Goal: Information Seeking & Learning: Learn about a topic

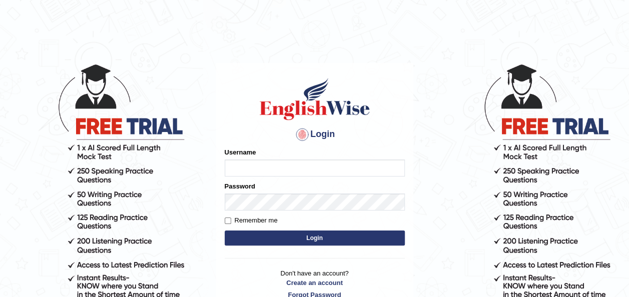
click at [246, 171] on input "Username" at bounding box center [315, 168] width 180 height 17
type input "amna_23"
click at [246, 167] on input "Username" at bounding box center [315, 168] width 180 height 17
type input "amna_23"
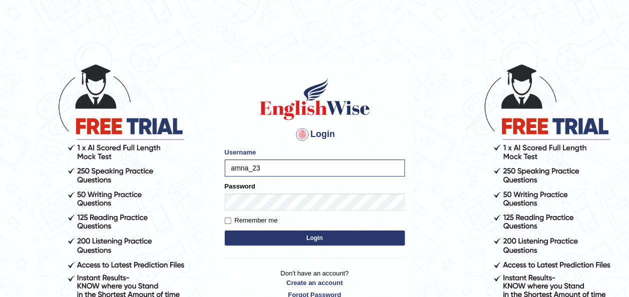
click at [273, 235] on button "Login" at bounding box center [315, 238] width 180 height 15
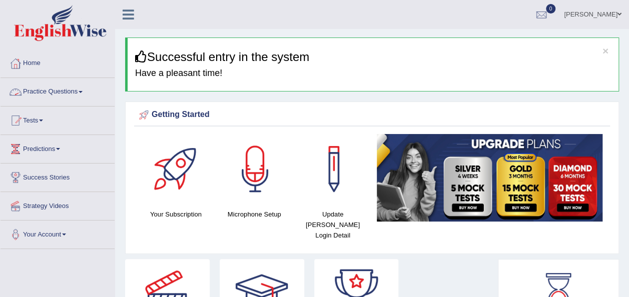
click at [83, 89] on link "Practice Questions" at bounding box center [58, 90] width 114 height 25
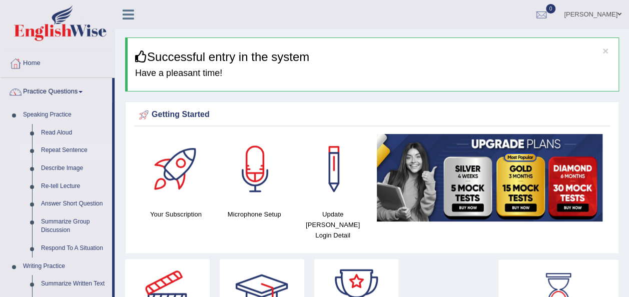
click at [61, 150] on link "Repeat Sentence" at bounding box center [75, 151] width 76 height 18
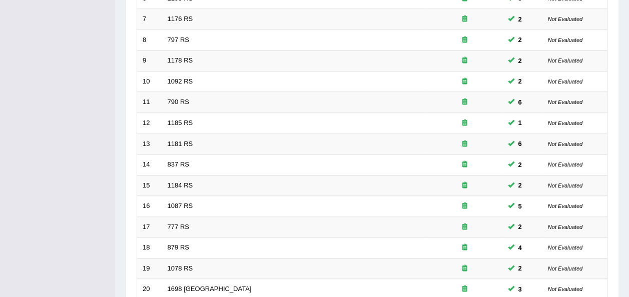
scroll to position [360, 0]
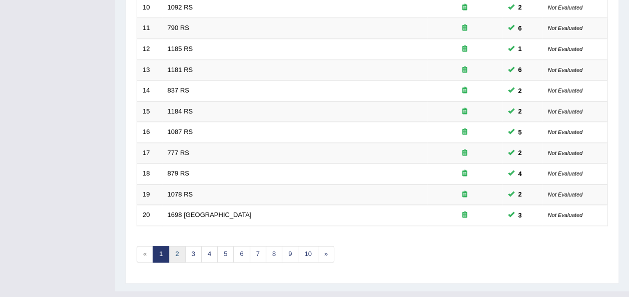
click at [180, 246] on link "2" at bounding box center [177, 254] width 17 height 17
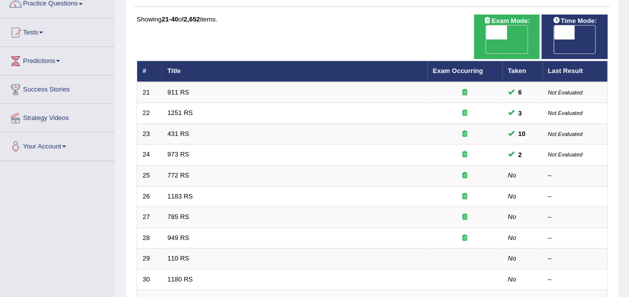
scroll to position [89, 0]
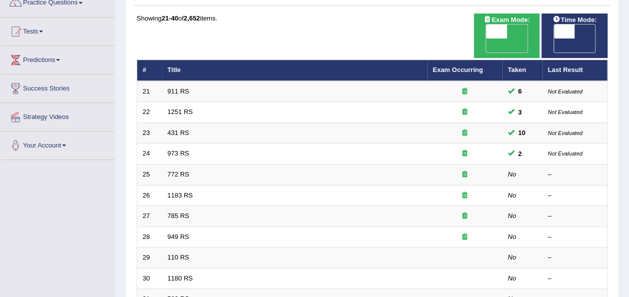
click at [554, 39] on span "OFF" at bounding box center [543, 46] width 21 height 14
checkbox input "true"
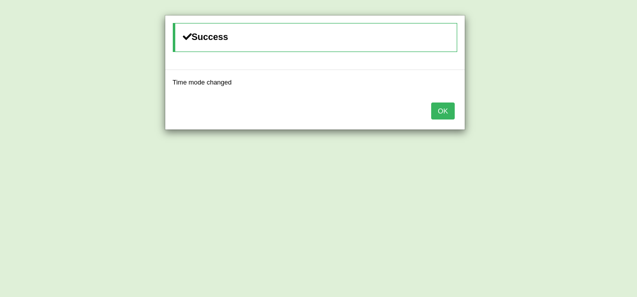
click at [451, 108] on button "OK" at bounding box center [442, 111] width 23 height 17
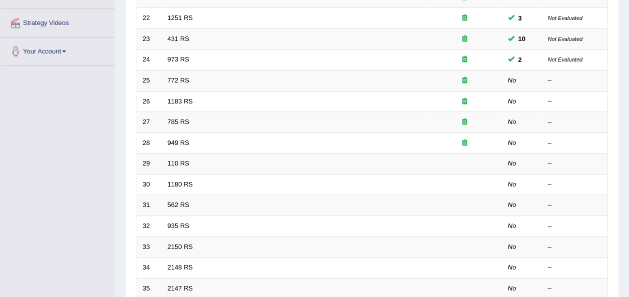
scroll to position [200, 0]
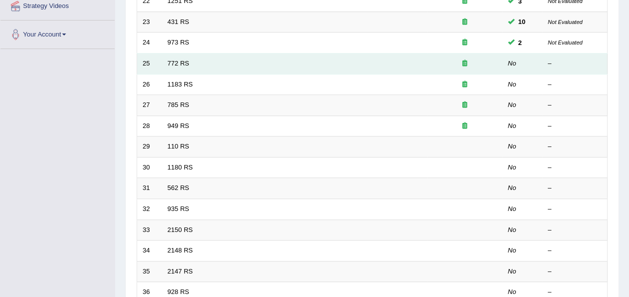
click at [180, 54] on td "772 RS" at bounding box center [294, 64] width 265 height 21
click at [181, 60] on link "772 RS" at bounding box center [179, 64] width 22 height 8
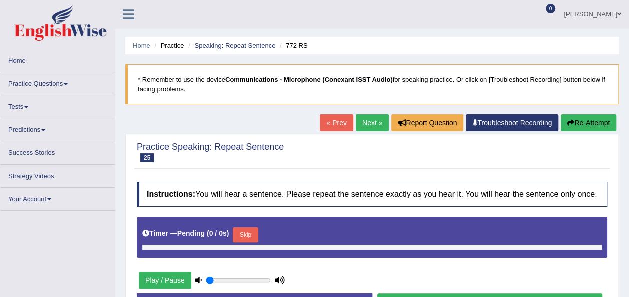
type input "0.45"
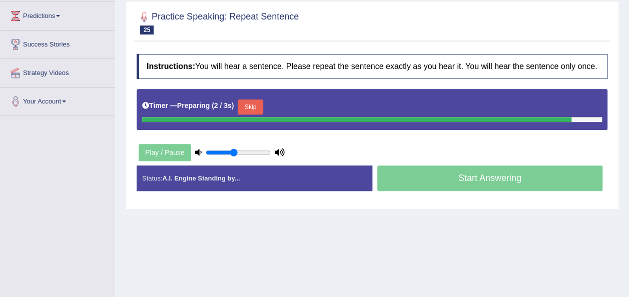
scroll to position [134, 0]
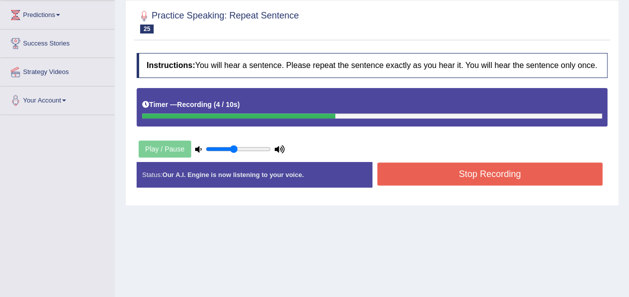
click at [420, 182] on button "Stop Recording" at bounding box center [490, 174] width 226 height 23
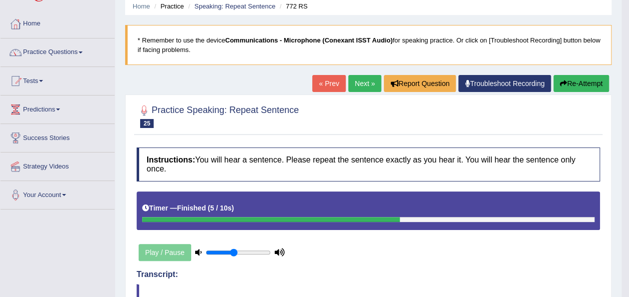
scroll to position [33, 0]
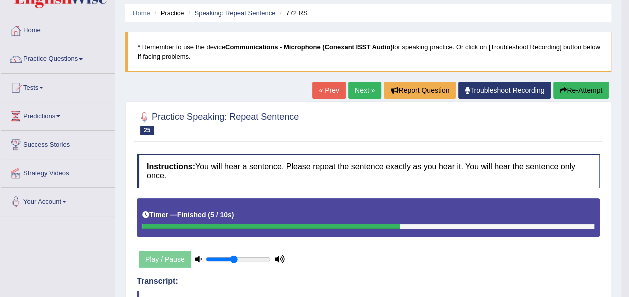
click at [572, 96] on button "Re-Attempt" at bounding box center [581, 90] width 56 height 17
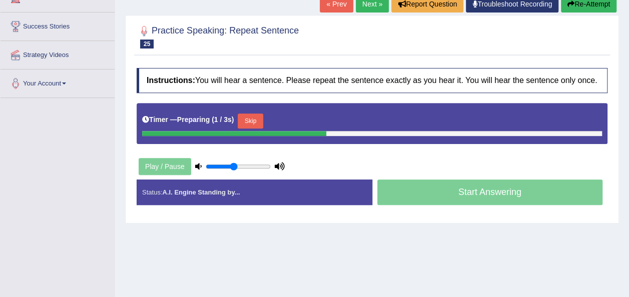
scroll to position [153, 0]
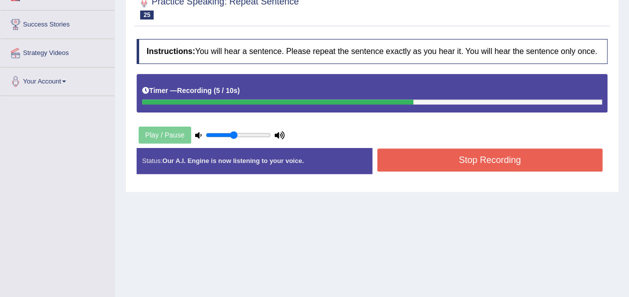
click at [563, 164] on button "Stop Recording" at bounding box center [490, 160] width 226 height 23
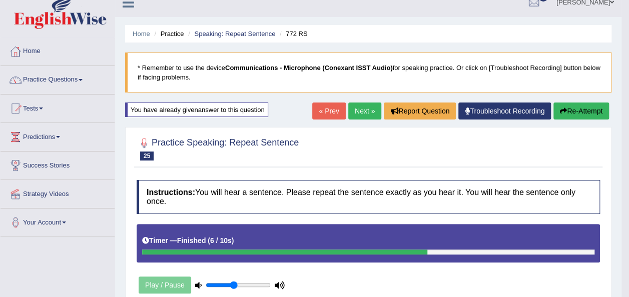
scroll to position [0, 0]
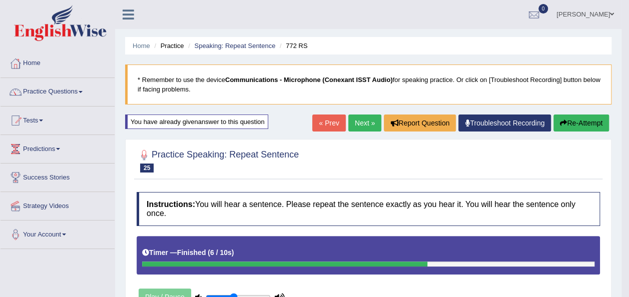
click at [590, 125] on button "Re-Attempt" at bounding box center [581, 123] width 56 height 17
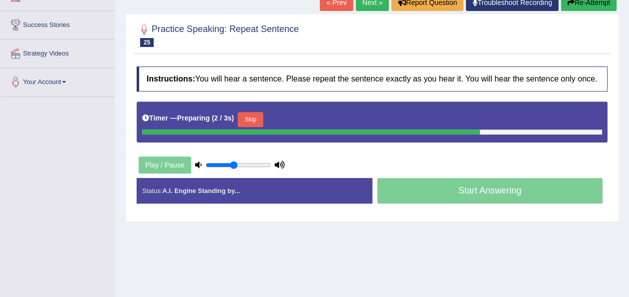
scroll to position [162, 0]
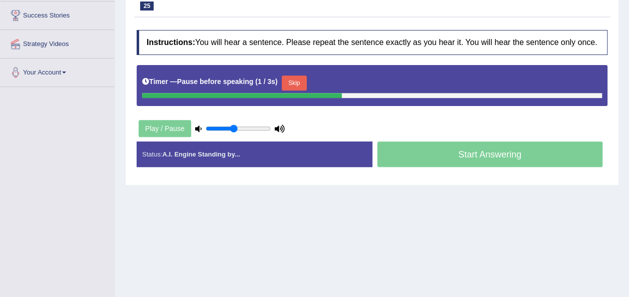
click at [295, 85] on button "Skip" at bounding box center [294, 83] width 25 height 15
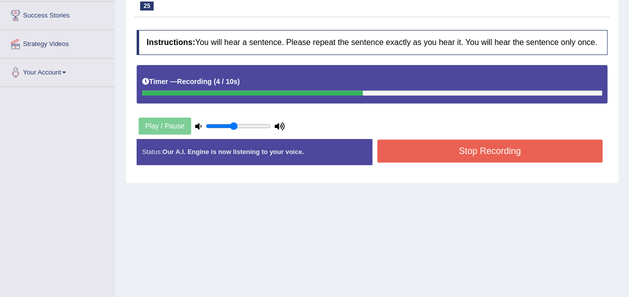
click at [390, 146] on button "Stop Recording" at bounding box center [490, 151] width 226 height 23
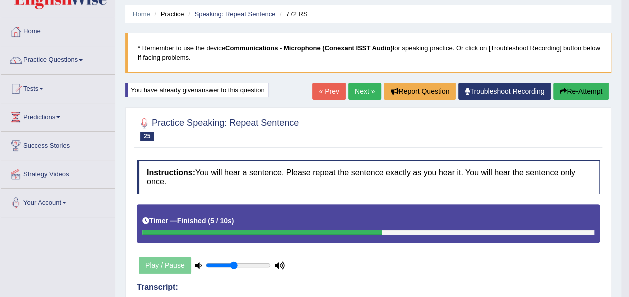
scroll to position [8, 0]
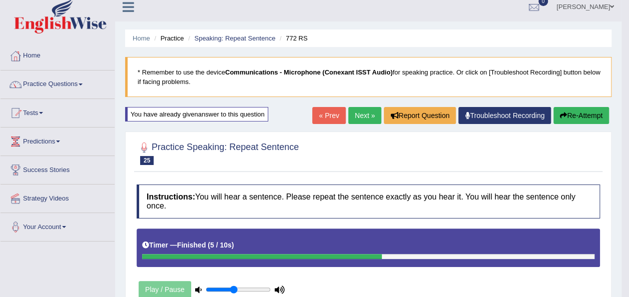
click at [598, 113] on button "Re-Attempt" at bounding box center [581, 115] width 56 height 17
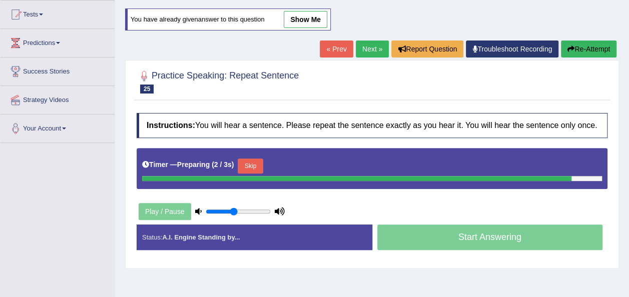
scroll to position [177, 0]
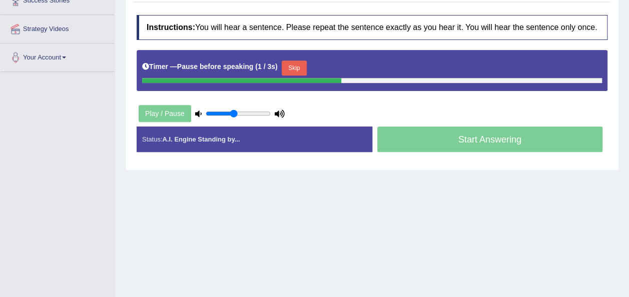
click at [294, 64] on button "Skip" at bounding box center [294, 68] width 25 height 15
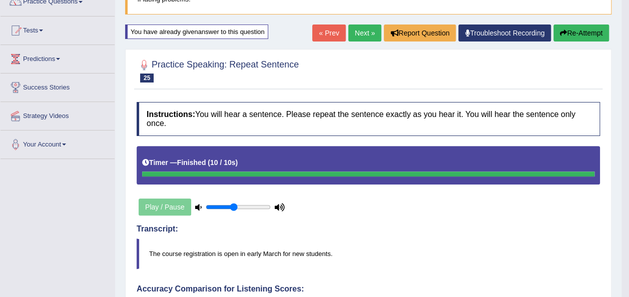
scroll to position [87, 0]
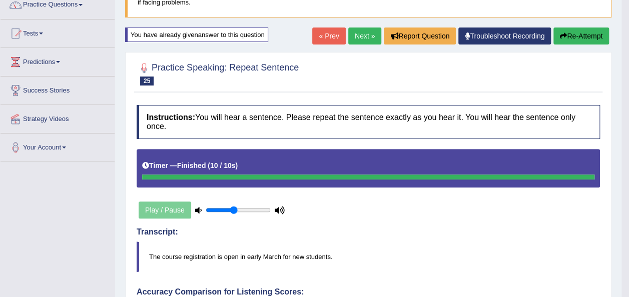
click at [591, 35] on button "Re-Attempt" at bounding box center [581, 36] width 56 height 17
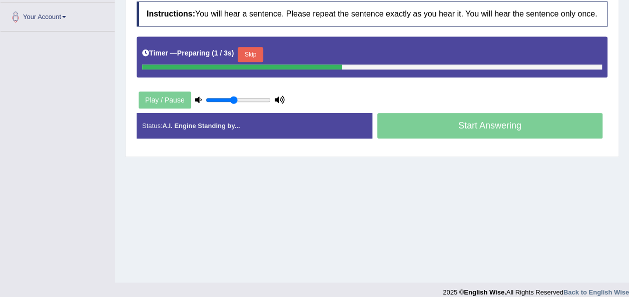
scroll to position [228, 0]
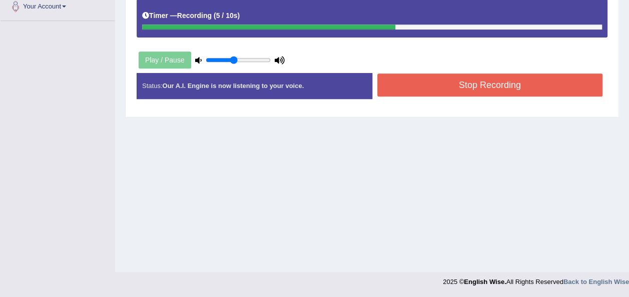
click at [519, 82] on button "Stop Recording" at bounding box center [490, 85] width 226 height 23
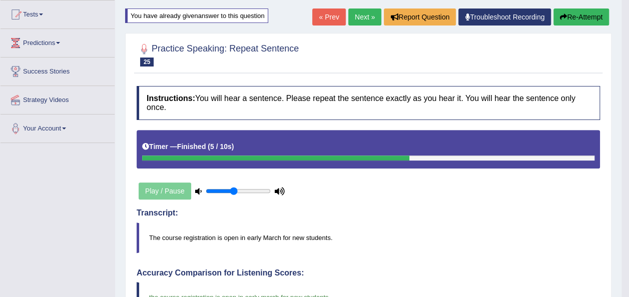
scroll to position [105, 0]
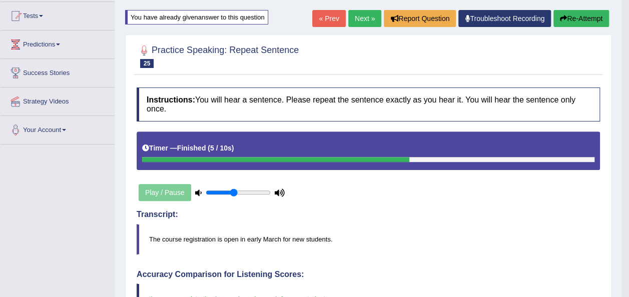
click at [366, 21] on link "Next »" at bounding box center [364, 18] width 33 height 17
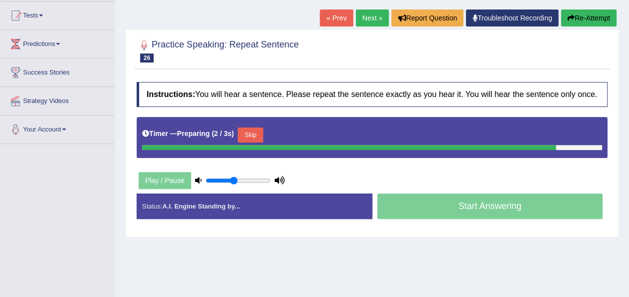
scroll to position [128, 0]
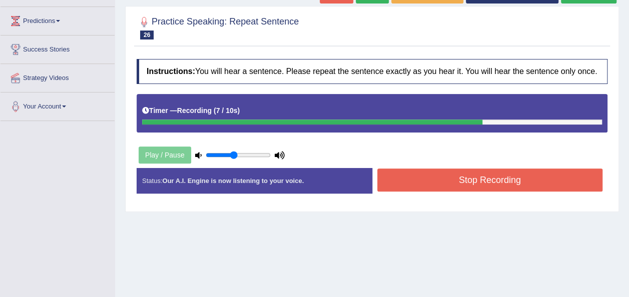
click at [407, 171] on button "Stop Recording" at bounding box center [490, 180] width 226 height 23
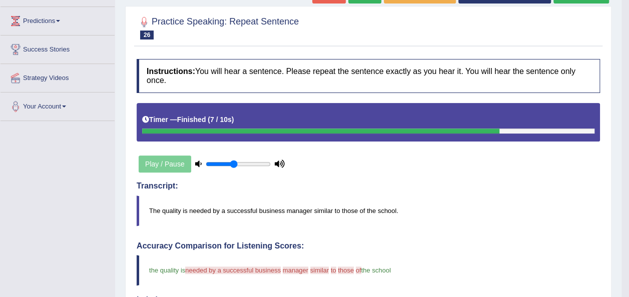
scroll to position [0, 0]
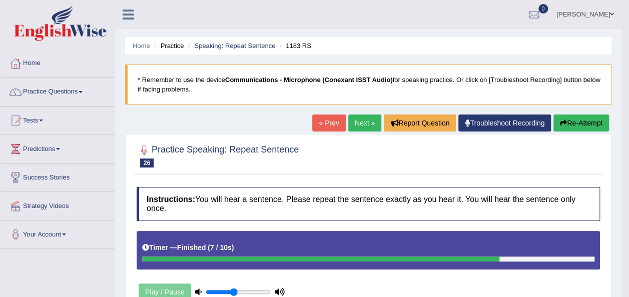
click at [572, 117] on button "Re-Attempt" at bounding box center [581, 123] width 56 height 17
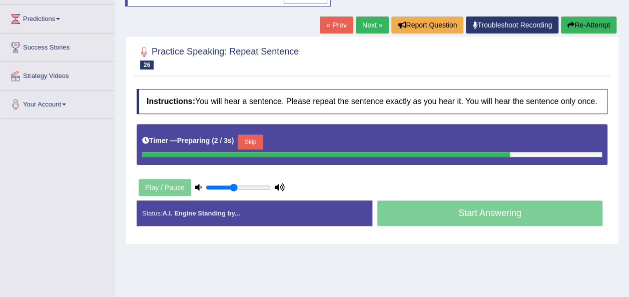
scroll to position [136, 0]
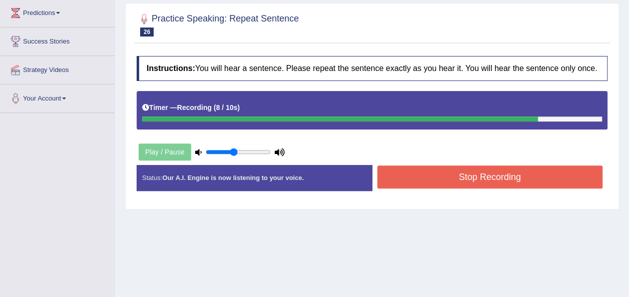
click at [441, 177] on button "Stop Recording" at bounding box center [490, 177] width 226 height 23
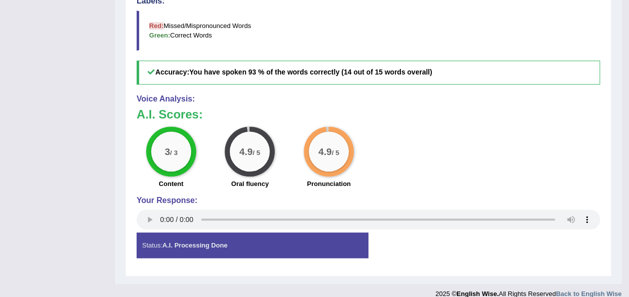
scroll to position [173, 0]
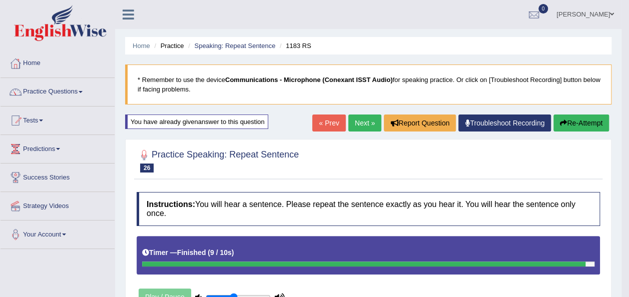
click at [352, 122] on link "Next »" at bounding box center [364, 123] width 33 height 17
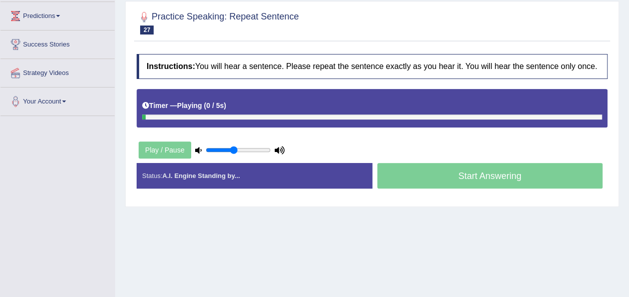
scroll to position [143, 0]
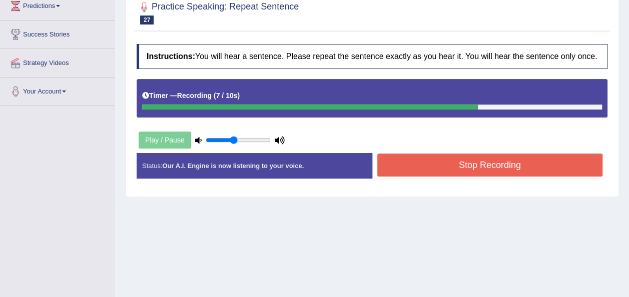
click at [494, 164] on button "Stop Recording" at bounding box center [490, 165] width 226 height 23
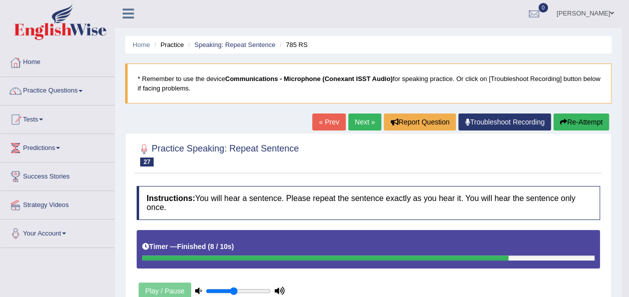
scroll to position [0, 0]
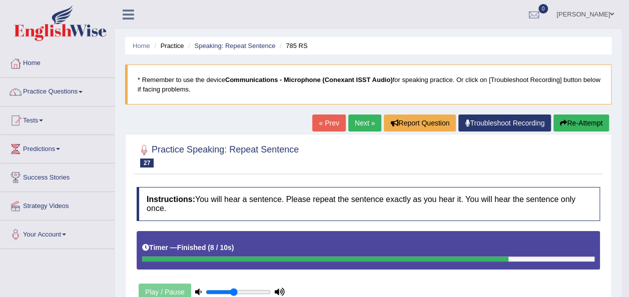
click at [572, 122] on button "Re-Attempt" at bounding box center [581, 123] width 56 height 17
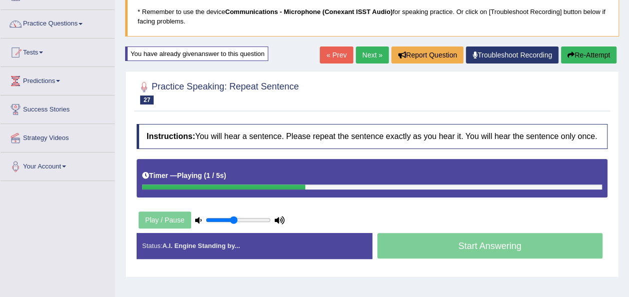
scroll to position [70, 0]
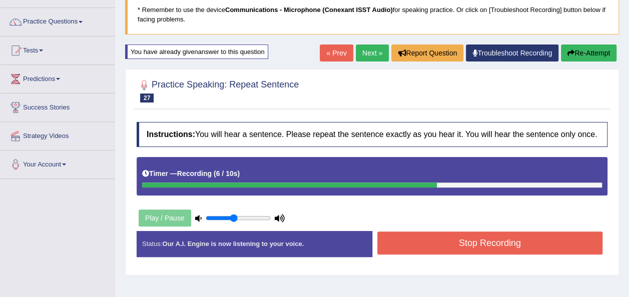
click at [525, 247] on button "Stop Recording" at bounding box center [490, 243] width 226 height 23
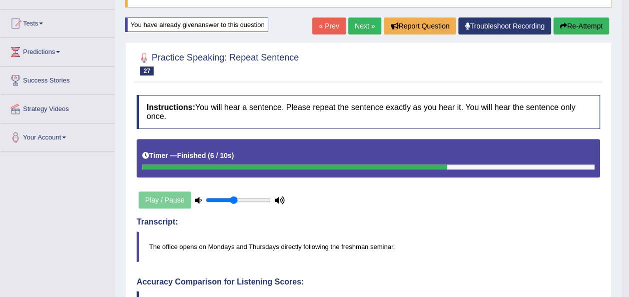
scroll to position [37, 0]
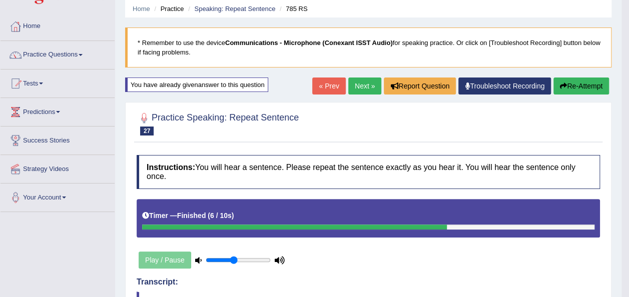
click at [365, 86] on link "Next »" at bounding box center [364, 86] width 33 height 17
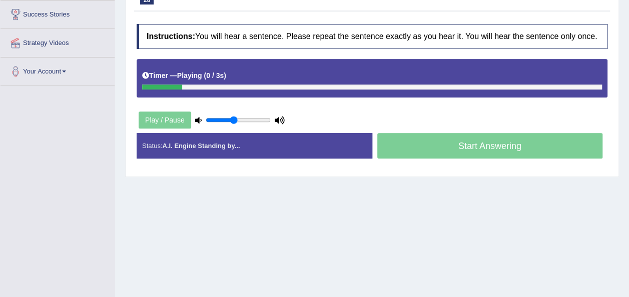
scroll to position [162, 0]
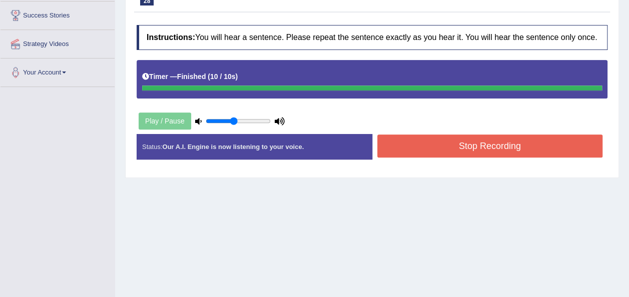
click at [427, 138] on button "Stop Recording" at bounding box center [490, 146] width 226 height 23
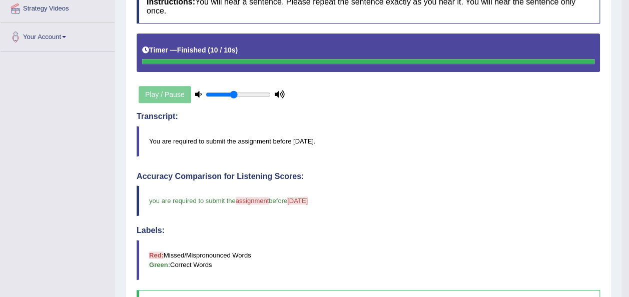
scroll to position [0, 0]
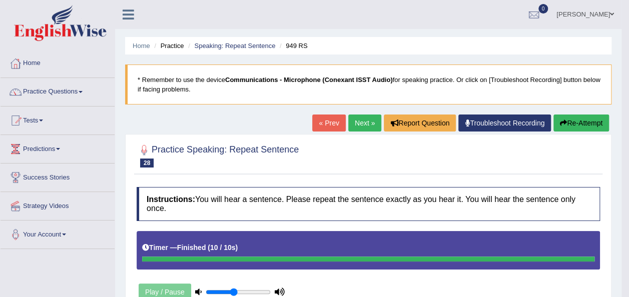
click at [565, 115] on button "Re-Attempt" at bounding box center [581, 123] width 56 height 17
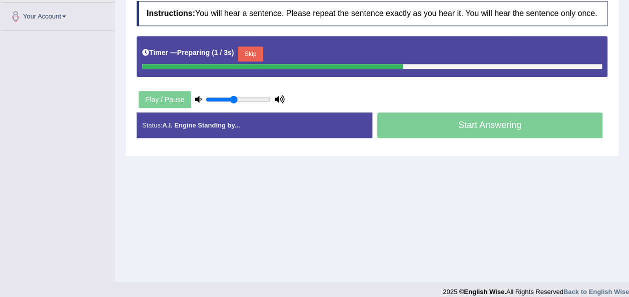
scroll to position [215, 0]
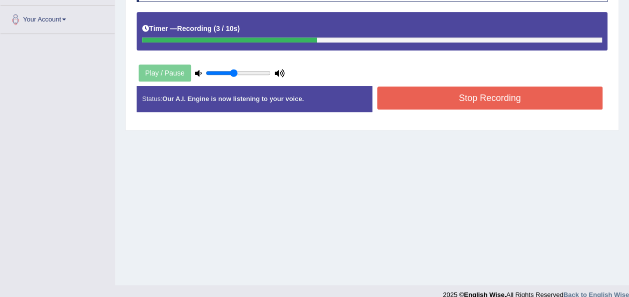
click at [429, 103] on button "Stop Recording" at bounding box center [490, 98] width 226 height 23
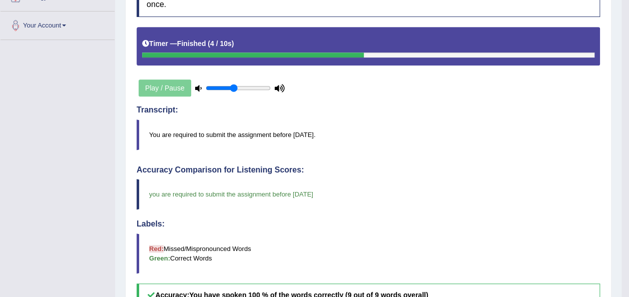
scroll to position [0, 0]
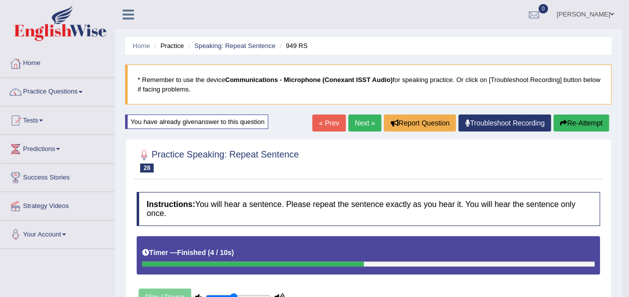
click at [367, 124] on link "Next »" at bounding box center [364, 123] width 33 height 17
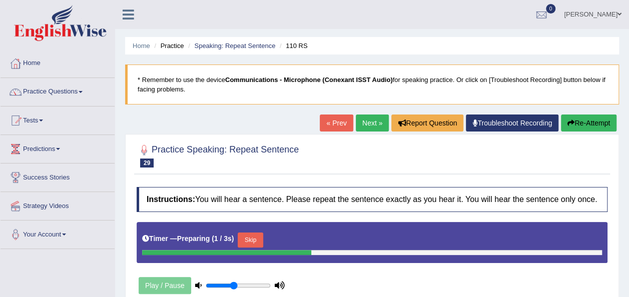
click at [627, 204] on div "Home Practice Speaking: Repeat Sentence 110 RS * Remember to use the device Com…" at bounding box center [372, 250] width 514 height 500
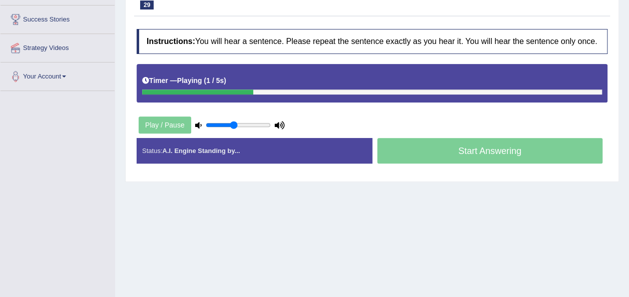
scroll to position [159, 0]
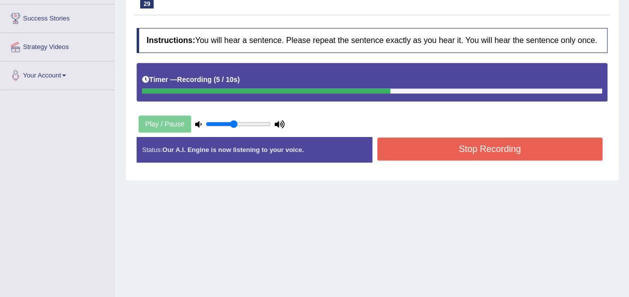
click at [436, 154] on button "Stop Recording" at bounding box center [490, 149] width 226 height 23
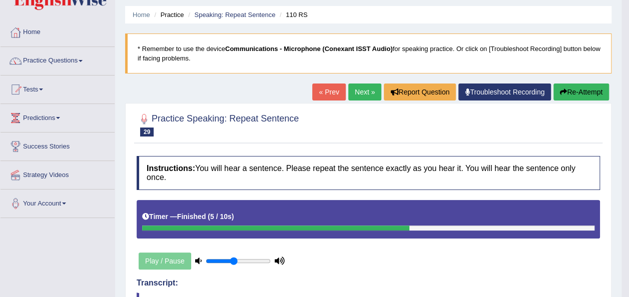
scroll to position [6, 0]
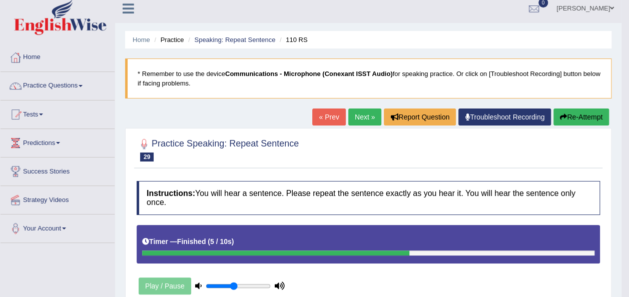
click at [573, 120] on button "Re-Attempt" at bounding box center [581, 117] width 56 height 17
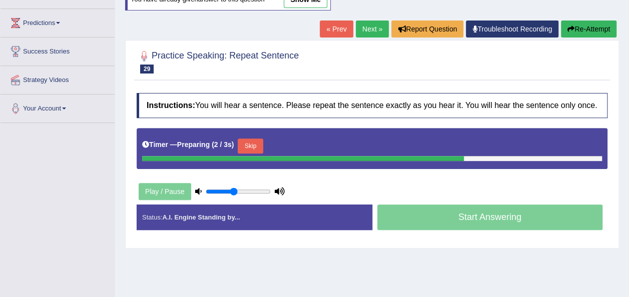
scroll to position [135, 0]
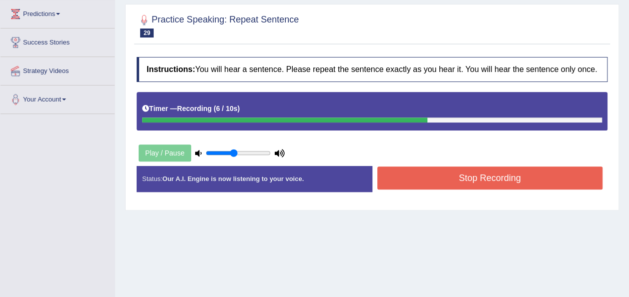
click at [550, 171] on button "Stop Recording" at bounding box center [490, 178] width 226 height 23
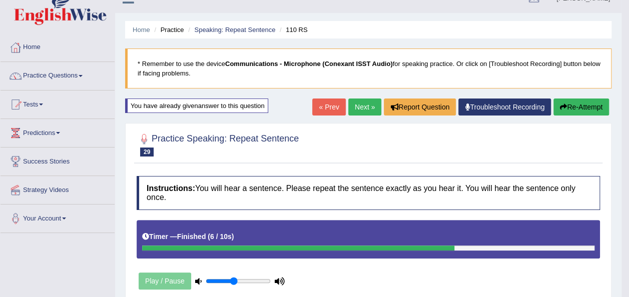
scroll to position [0, 0]
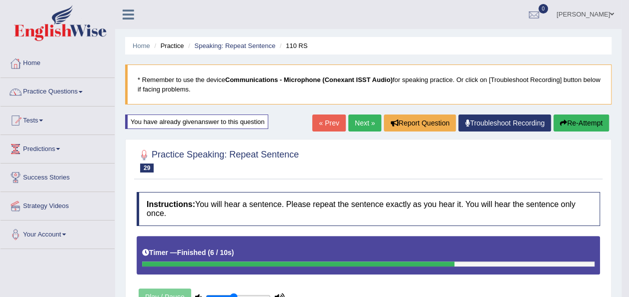
click at [560, 120] on icon "button" at bounding box center [563, 123] width 7 height 7
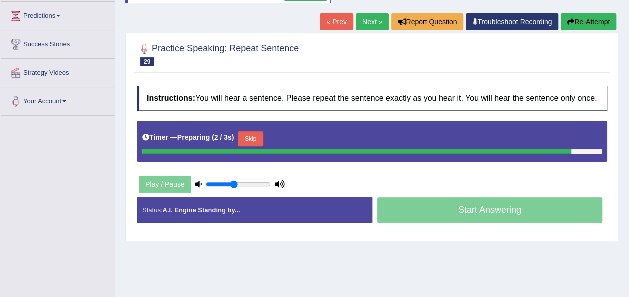
scroll to position [133, 0]
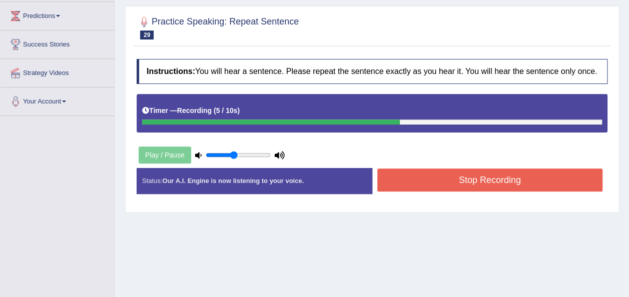
click at [411, 188] on button "Stop Recording" at bounding box center [490, 180] width 226 height 23
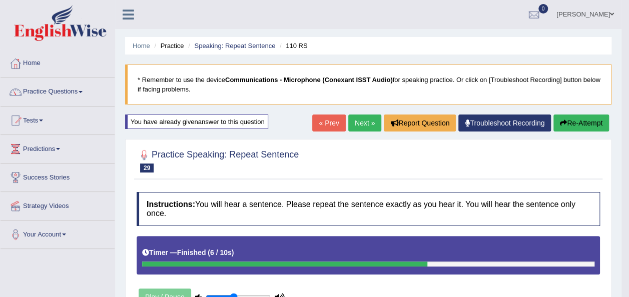
scroll to position [0, 0]
click at [577, 121] on button "Re-Attempt" at bounding box center [581, 123] width 56 height 17
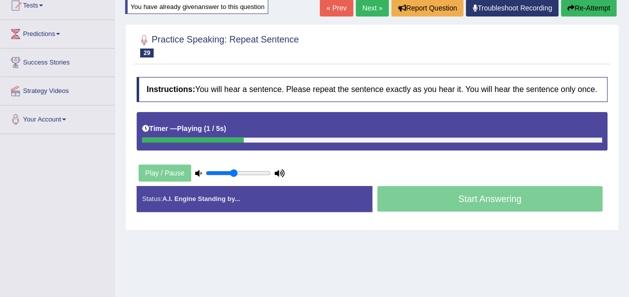
scroll to position [116, 0]
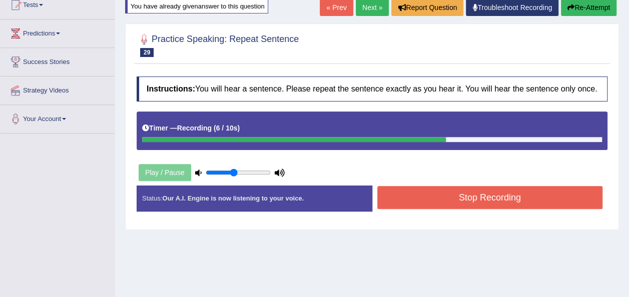
click at [456, 200] on button "Stop Recording" at bounding box center [490, 197] width 226 height 23
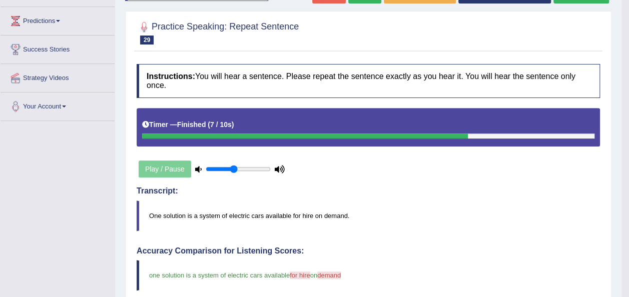
scroll to position [154, 0]
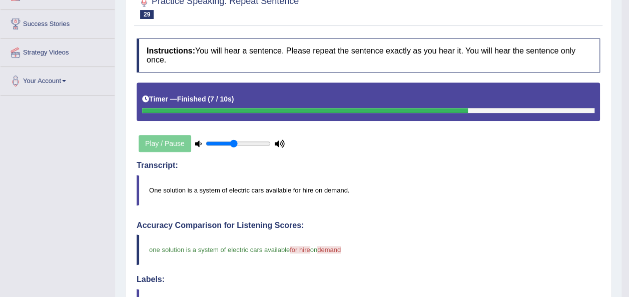
drag, startPoint x: 632, startPoint y: 170, endPoint x: 637, endPoint y: 224, distance: 53.8
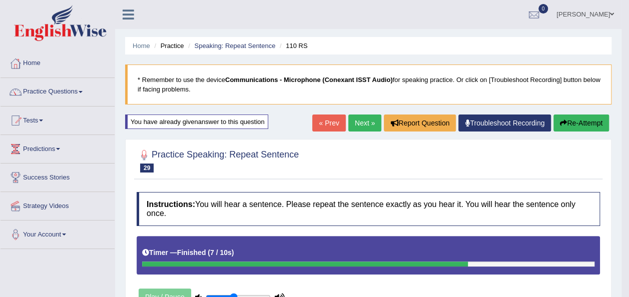
click at [570, 120] on button "Re-Attempt" at bounding box center [581, 123] width 56 height 17
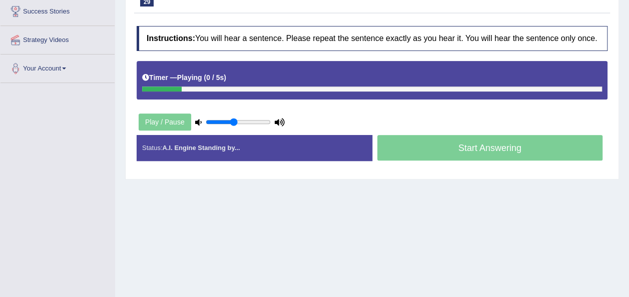
scroll to position [167, 0]
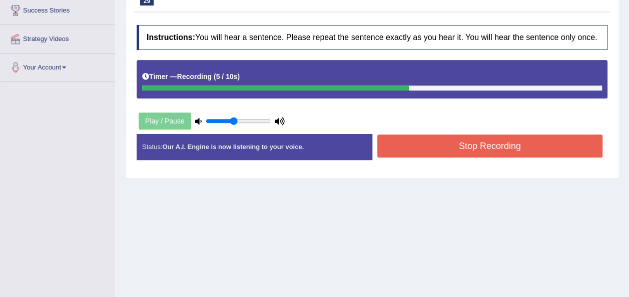
click at [441, 144] on button "Stop Recording" at bounding box center [490, 146] width 226 height 23
